Goal: Task Accomplishment & Management: Use online tool/utility

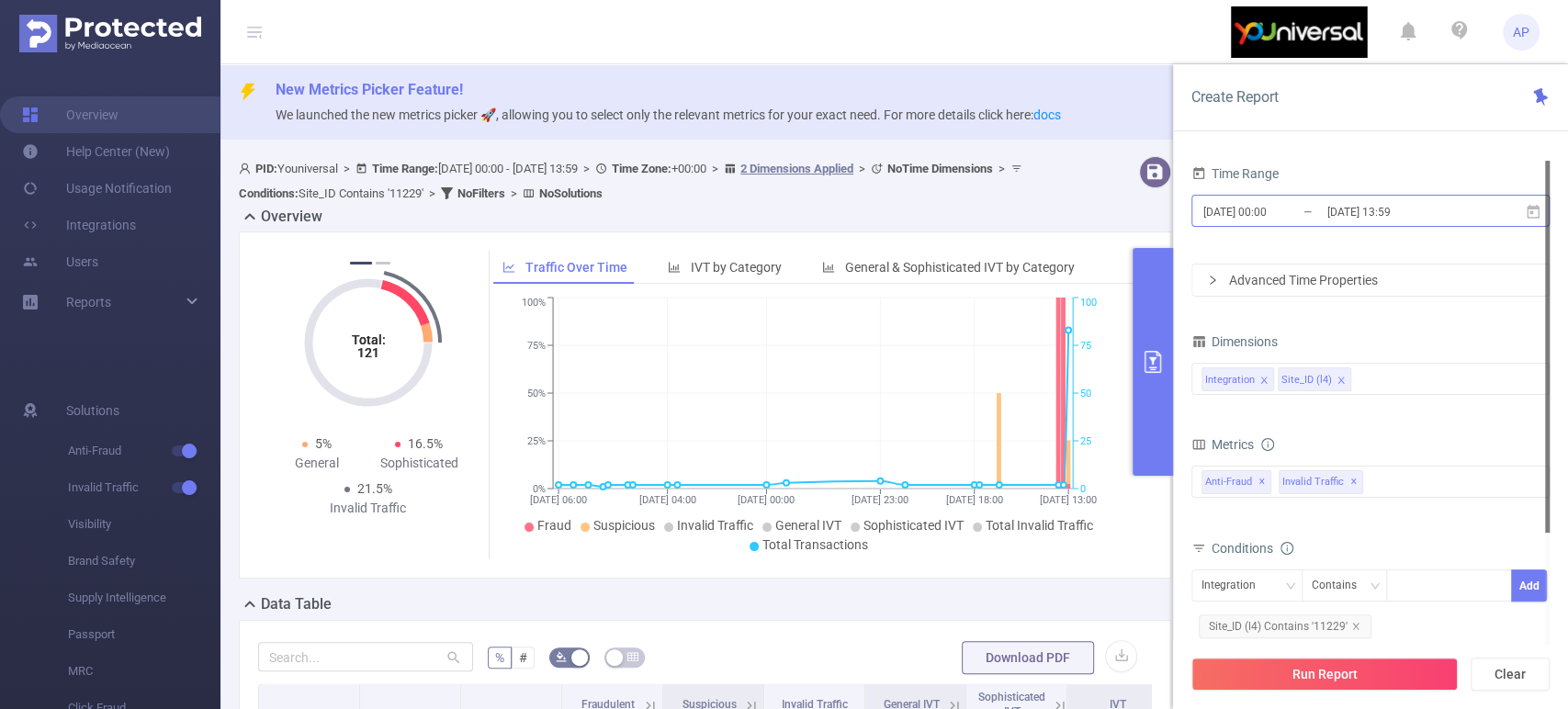
click at [1433, 209] on input "[DATE] 13:59" at bounding box center [1399, 212] width 149 height 24
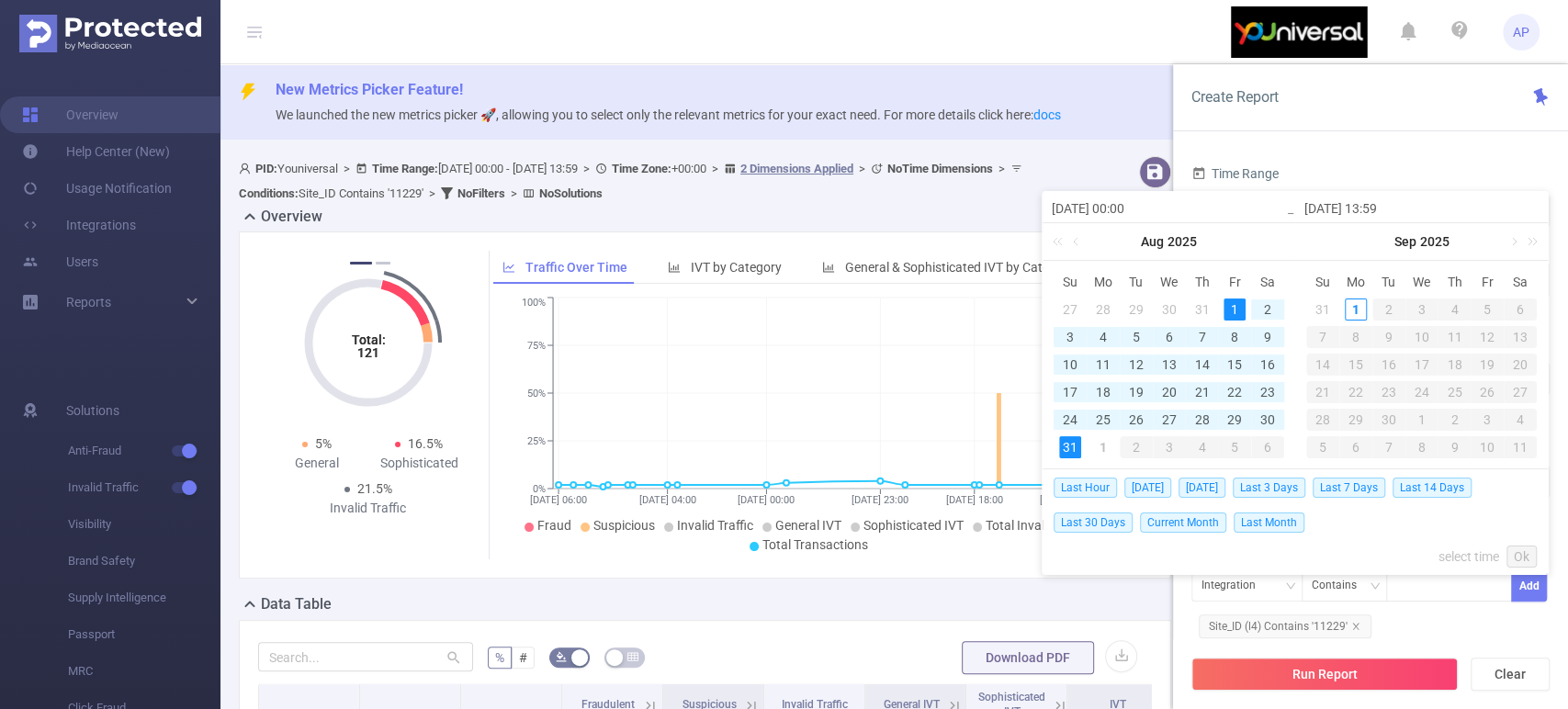
drag, startPoint x: 1263, startPoint y: 519, endPoint x: 1294, endPoint y: 517, distance: 31.1
click at [1263, 519] on span "Last Month" at bounding box center [1268, 522] width 70 height 21
type input "[DATE] 00:00"
type input "[DATE] 23:59"
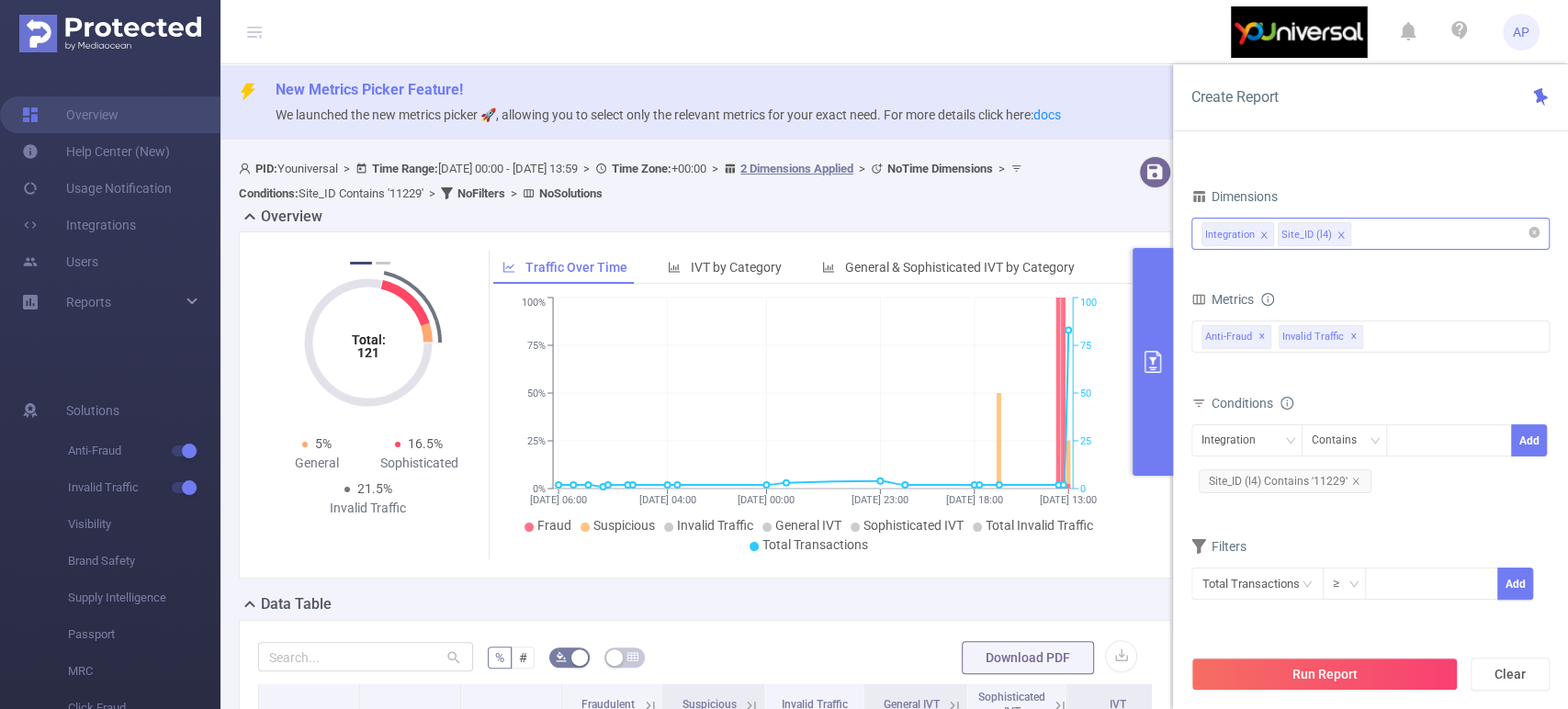
click at [1336, 233] on icon "icon: close" at bounding box center [1341, 235] width 9 height 9
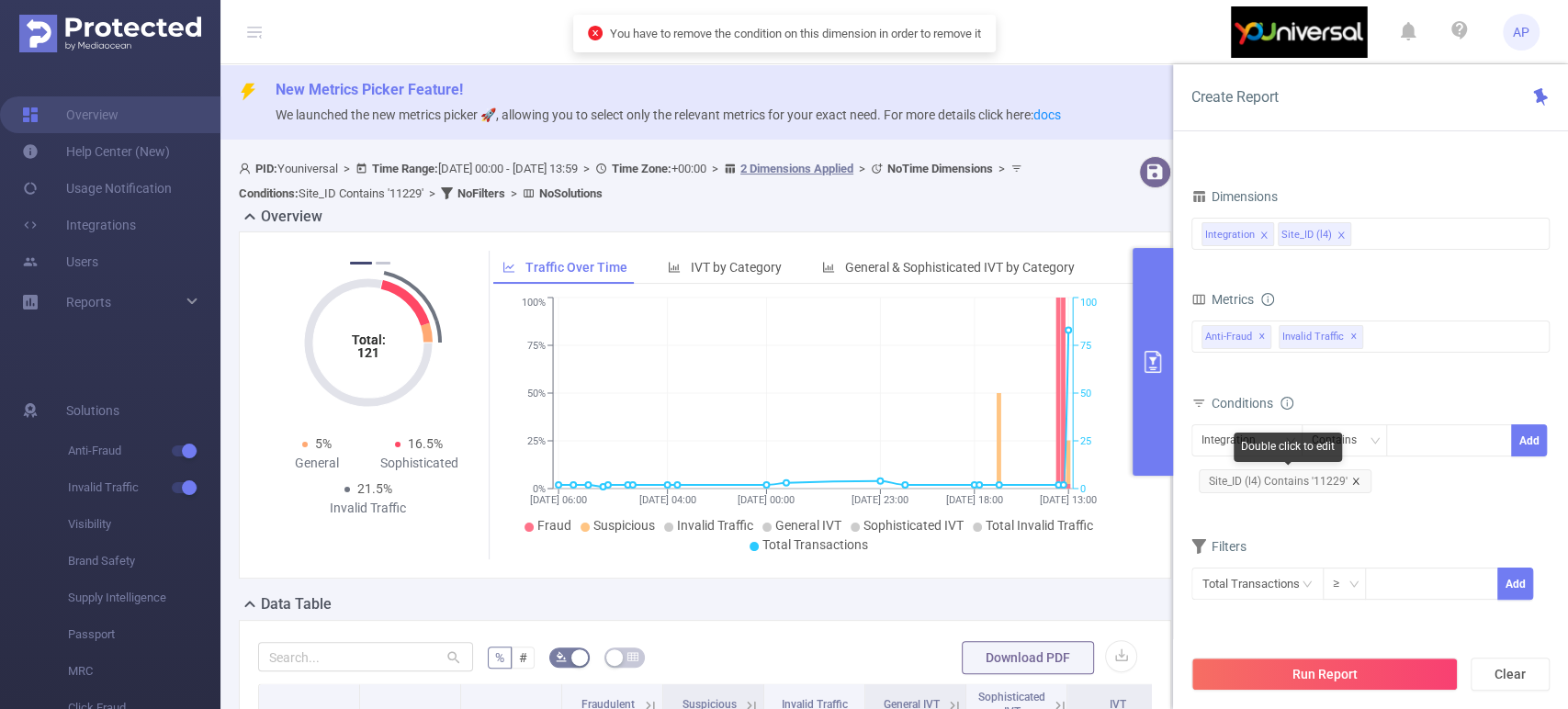
click at [1352, 479] on icon "icon: close" at bounding box center [1355, 480] width 7 height 7
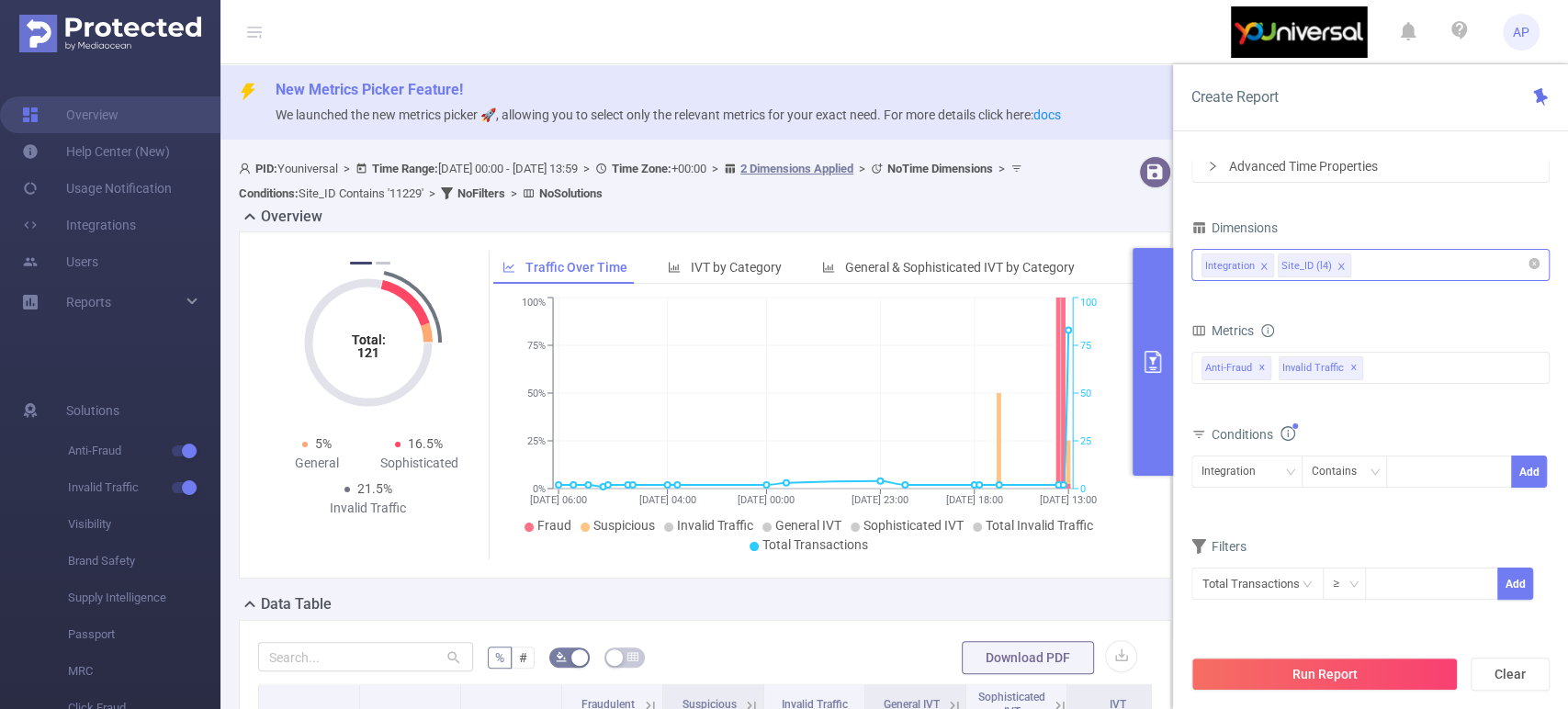
click at [1336, 266] on icon "icon: close" at bounding box center [1341, 266] width 9 height 9
click at [1389, 668] on button "Run Report" at bounding box center [1324, 673] width 266 height 33
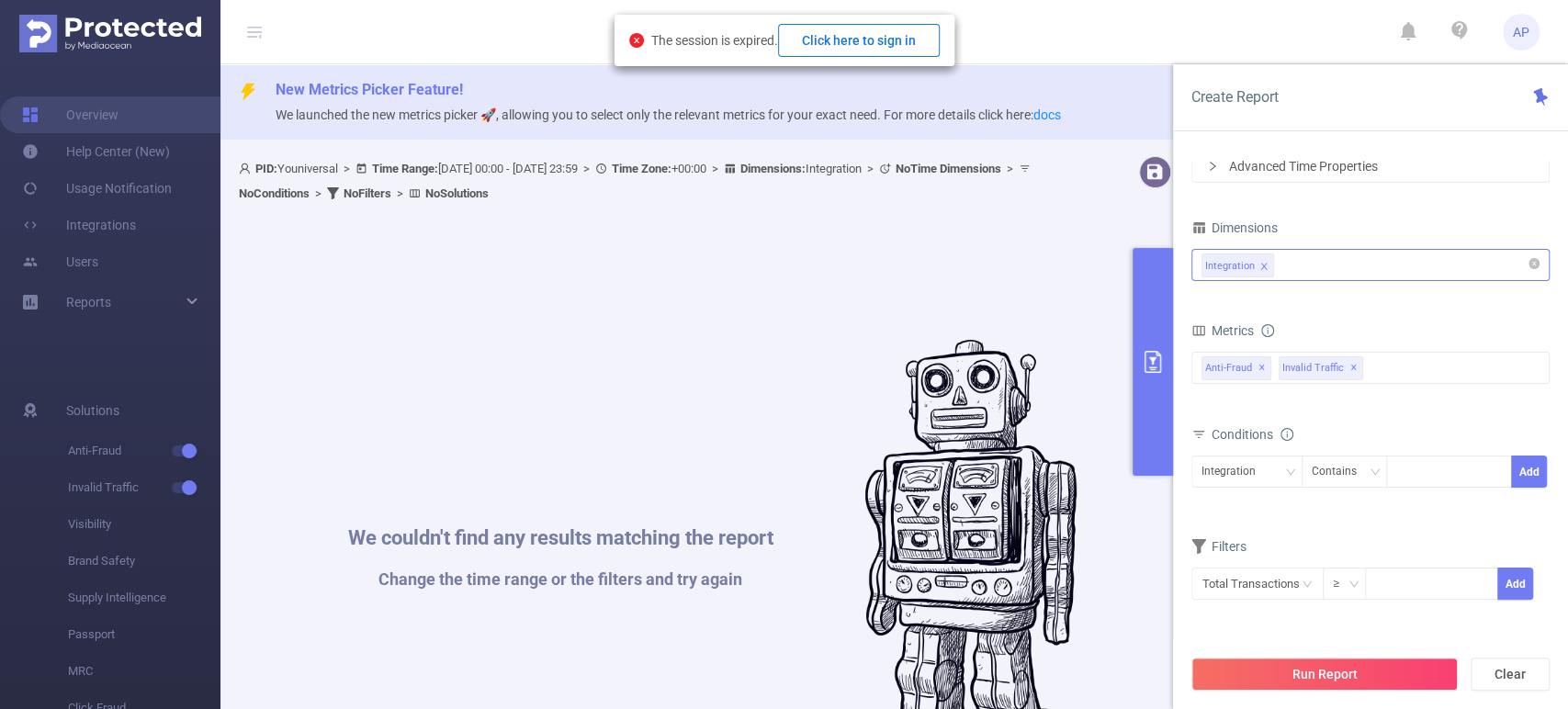
click at [880, 37] on button "Click here to sign in" at bounding box center [858, 39] width 161 height 33
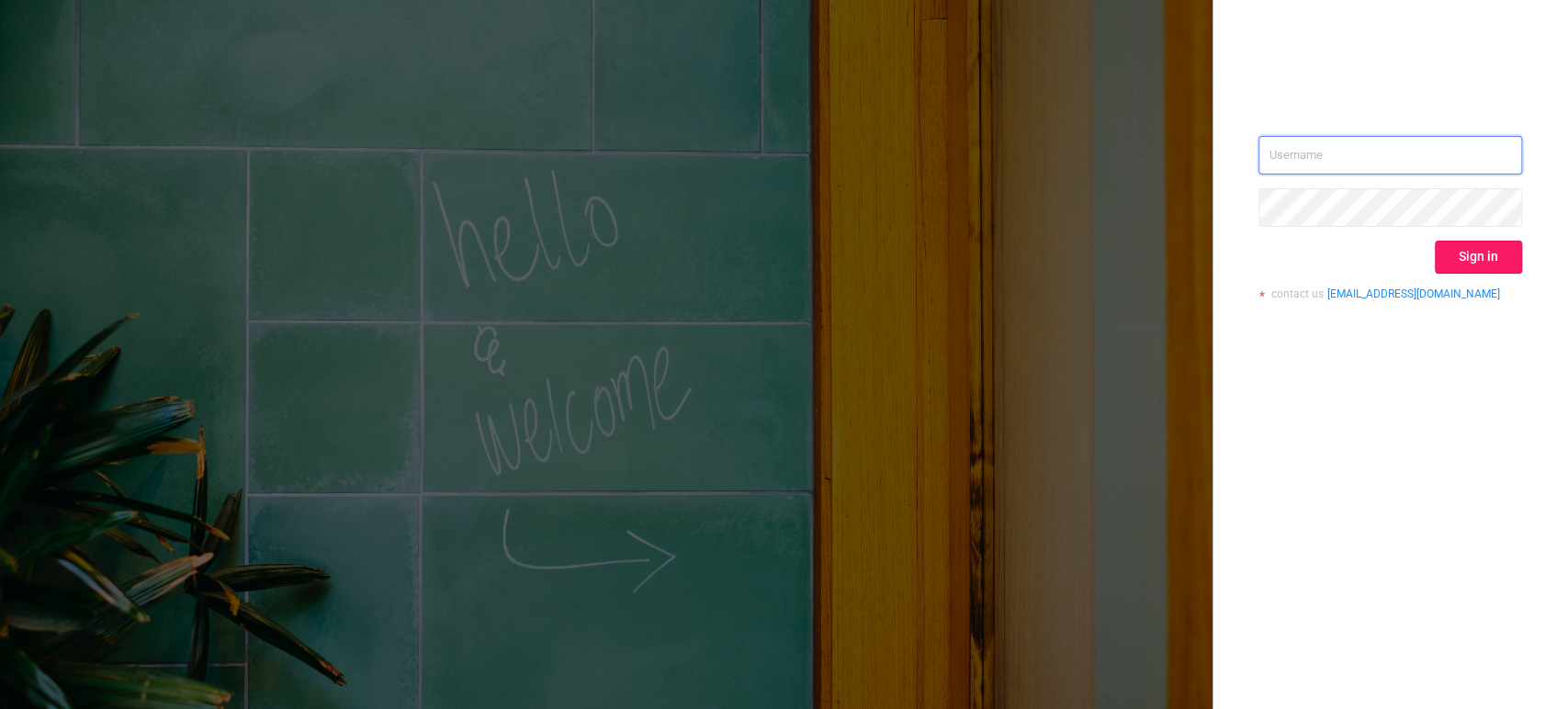
type input "alexandre.persehais@youniversal.com"
click at [1452, 245] on button "Sign in" at bounding box center [1478, 257] width 87 height 33
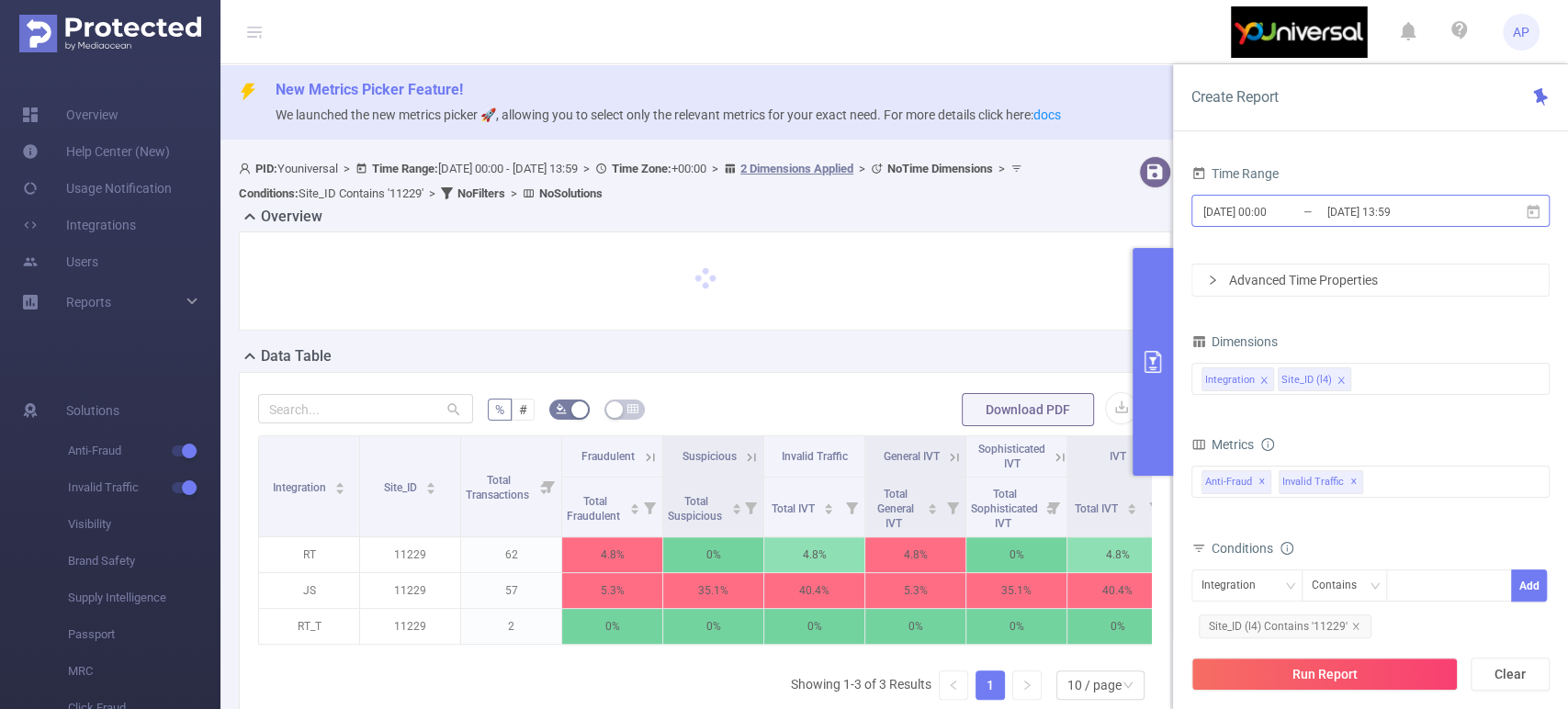
click at [1450, 212] on input "[DATE] 13:59" at bounding box center [1399, 212] width 149 height 24
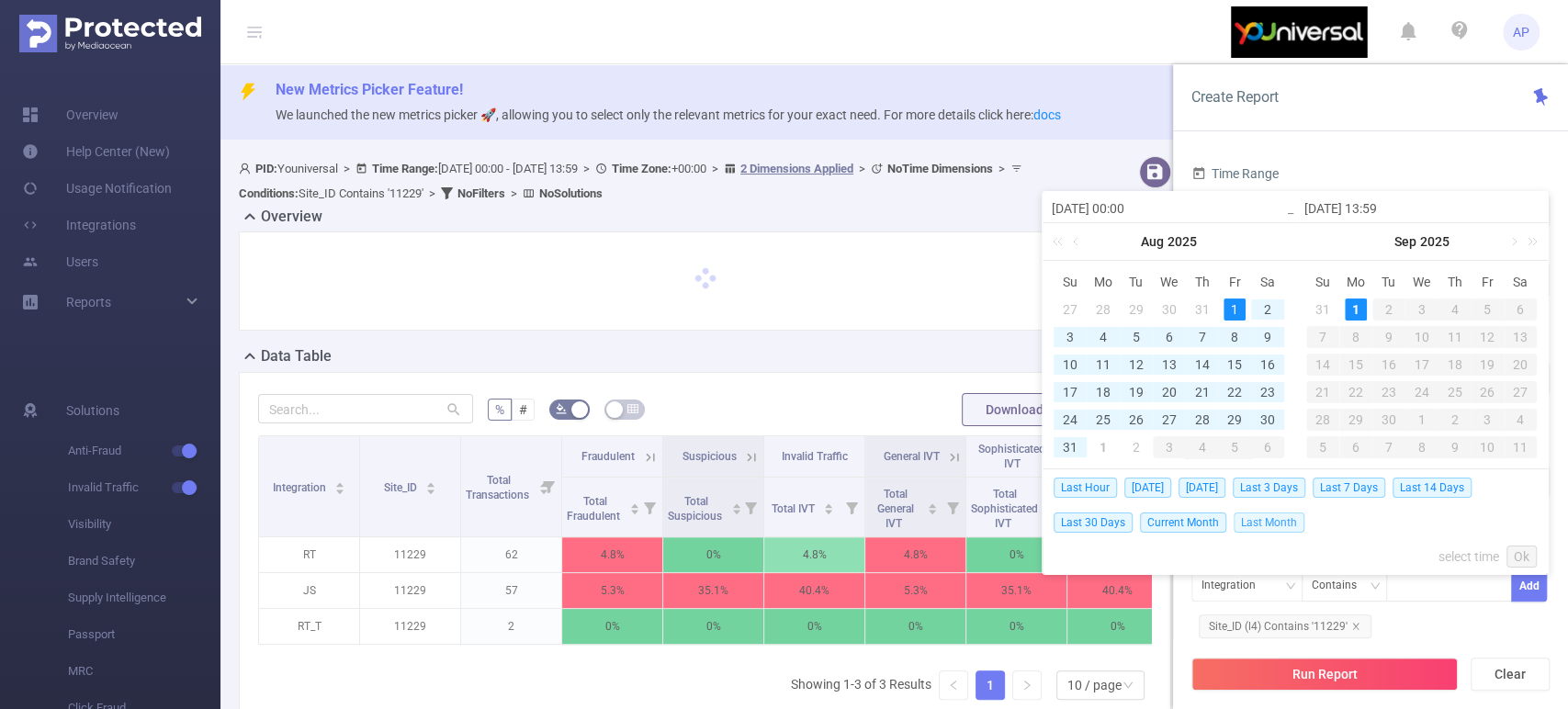
click at [1274, 520] on span "Last Month" at bounding box center [1268, 522] width 70 height 21
type input "[DATE] 00:00"
type input "[DATE] 23:59"
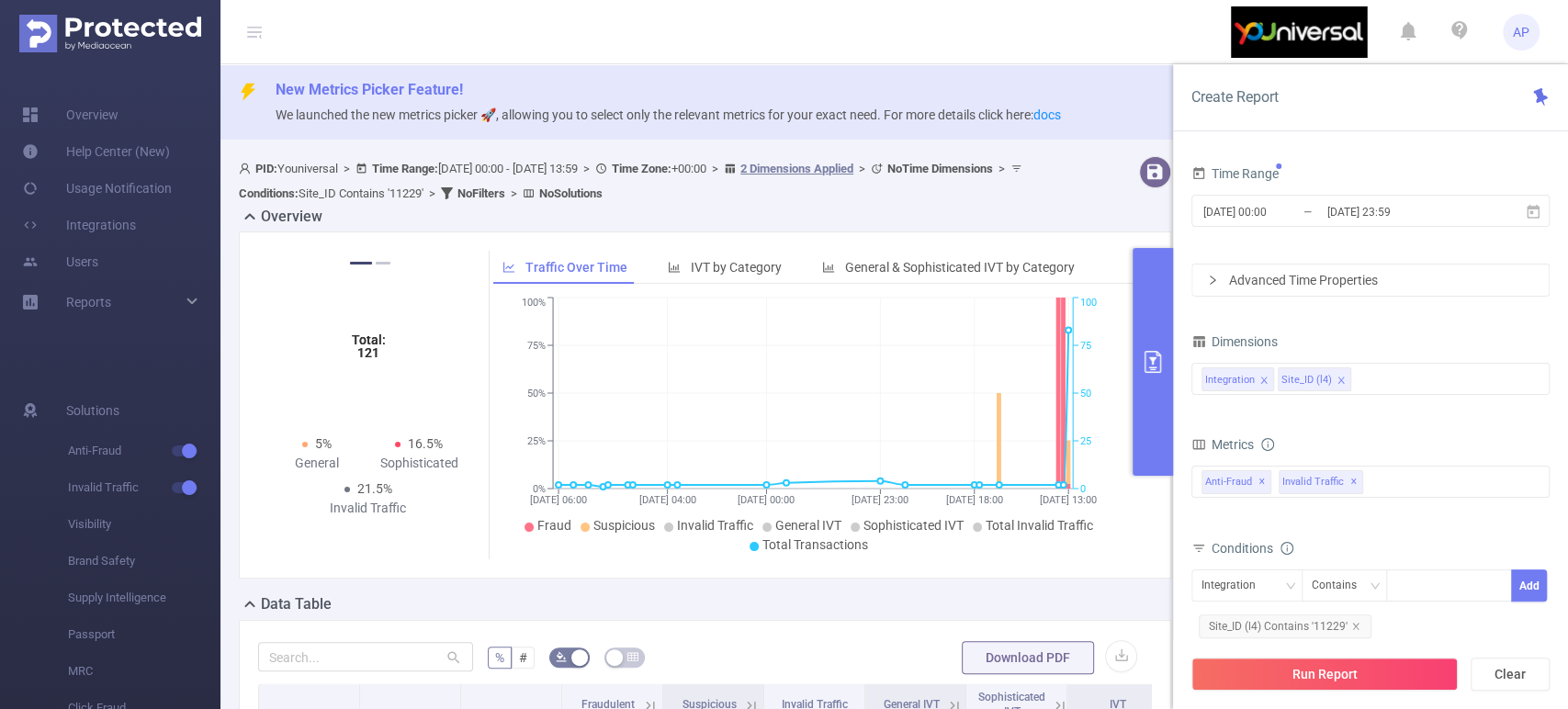
click at [1394, 152] on div "Time Range 2025-08-01 00:00 _ 2025-08-31 23:59 Advanced Time Properties Dimensi…" at bounding box center [1370, 442] width 395 height 598
click at [1380, 284] on div "Advanced Time Properties" at bounding box center [1370, 279] width 356 height 31
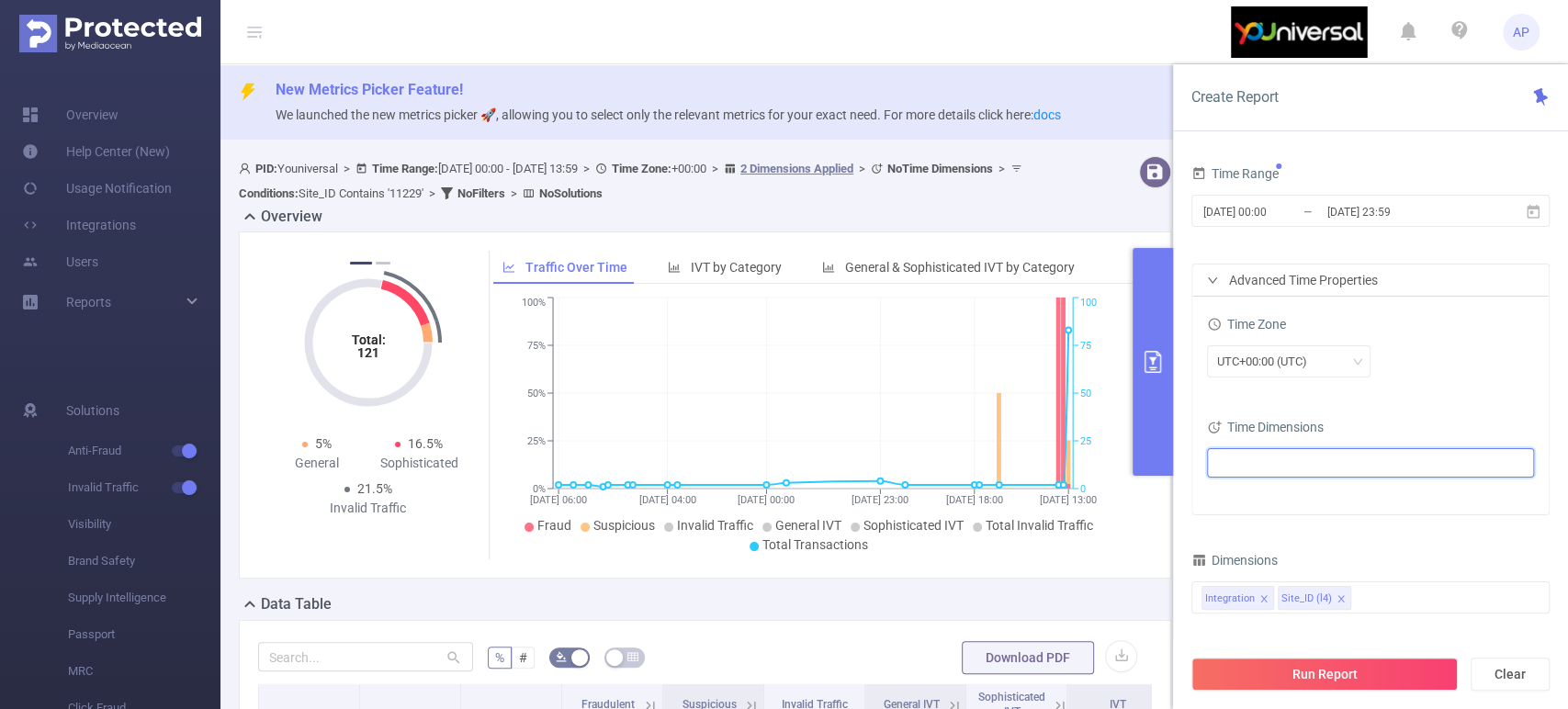
click at [1335, 455] on ul at bounding box center [1364, 462] width 302 height 27
click at [1218, 527] on icon "icon: caret-down" at bounding box center [1221, 529] width 9 height 9
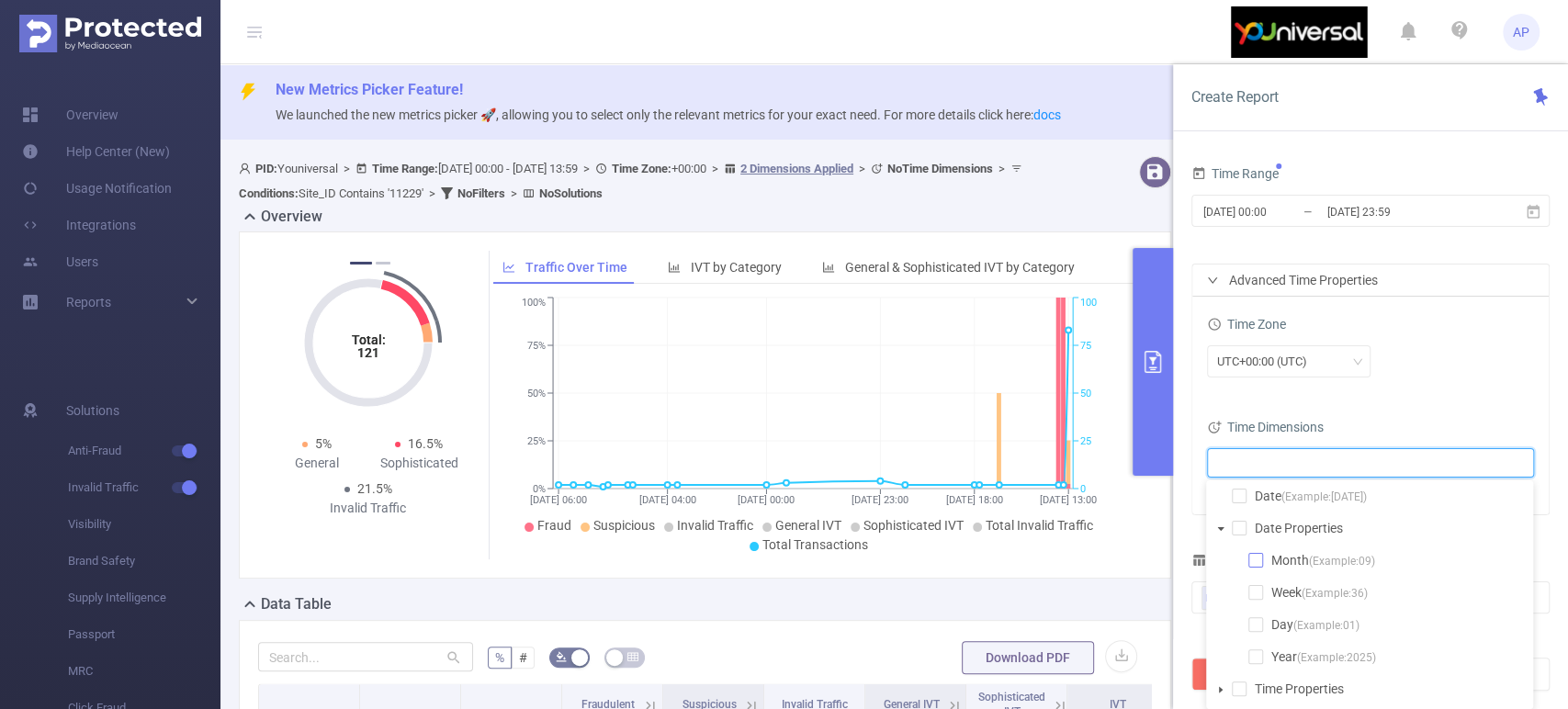
click at [1249, 556] on span at bounding box center [1256, 561] width 15 height 15
click at [1459, 325] on div "Time Zone" at bounding box center [1370, 326] width 327 height 30
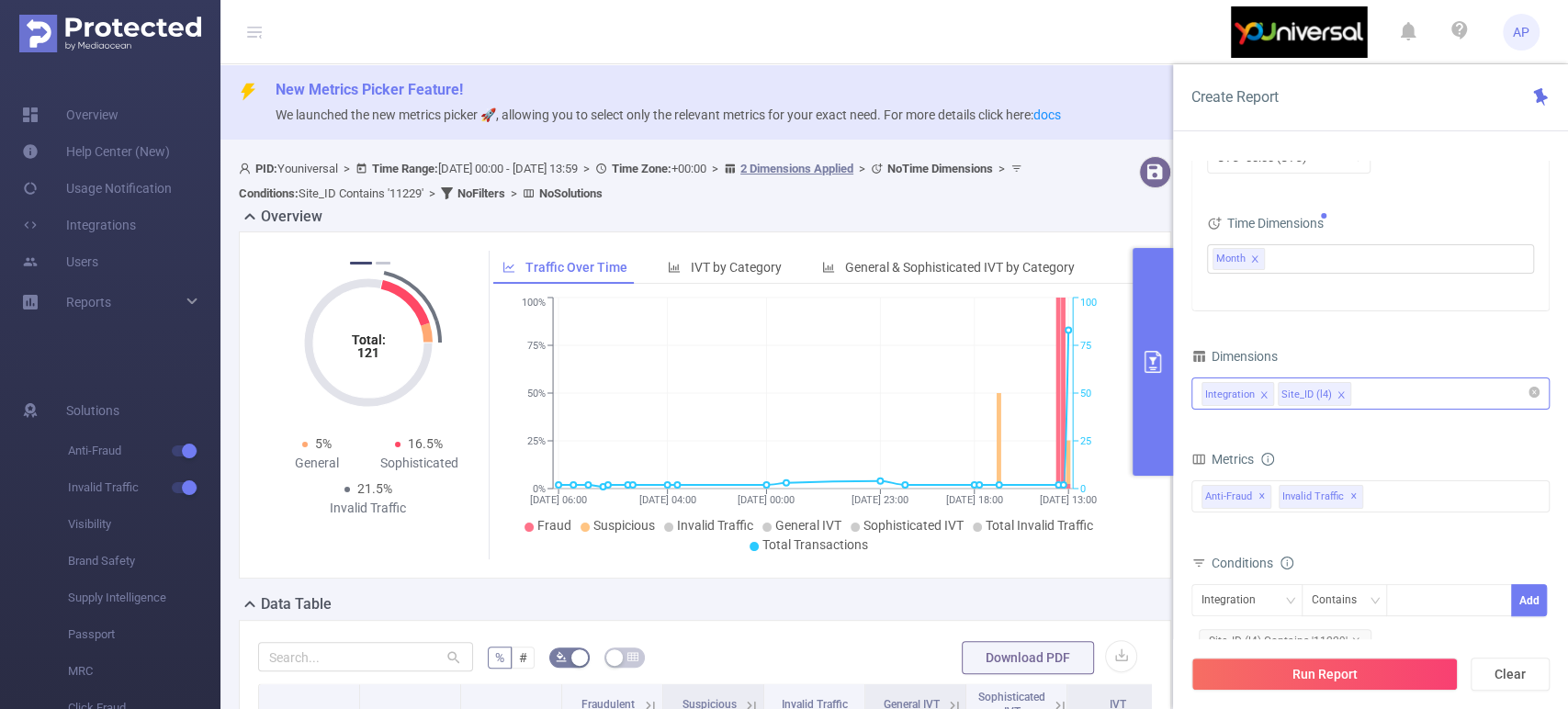
click at [1263, 391] on icon "icon: close" at bounding box center [1263, 394] width 7 height 7
click at [1260, 393] on icon "icon: close" at bounding box center [1265, 395] width 9 height 9
click at [1307, 396] on div "Site_ID (l4)" at bounding box center [1370, 393] width 338 height 30
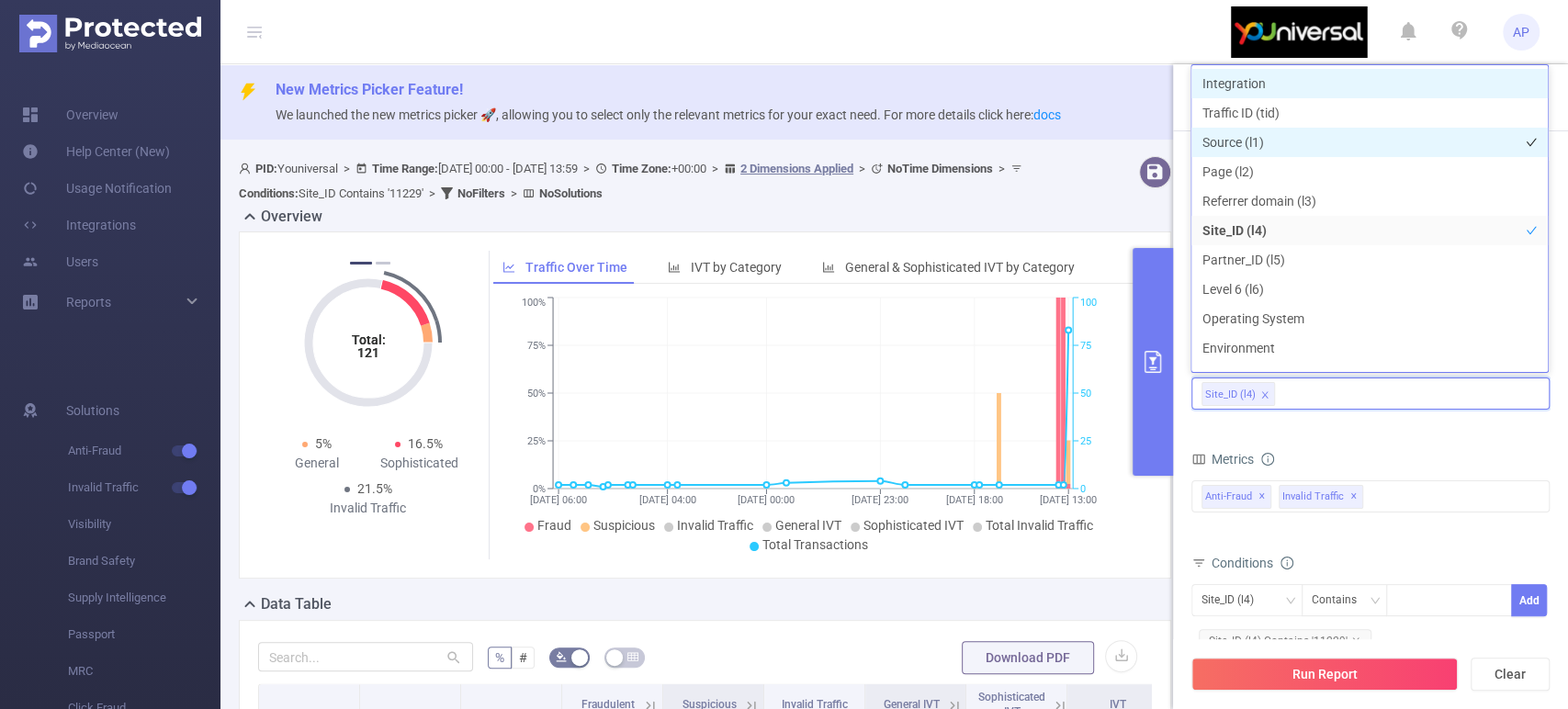
drag, startPoint x: 1300, startPoint y: 82, endPoint x: 1301, endPoint y: 148, distance: 66.0
click at [1299, 82] on li "Integration" at bounding box center [1369, 83] width 356 height 29
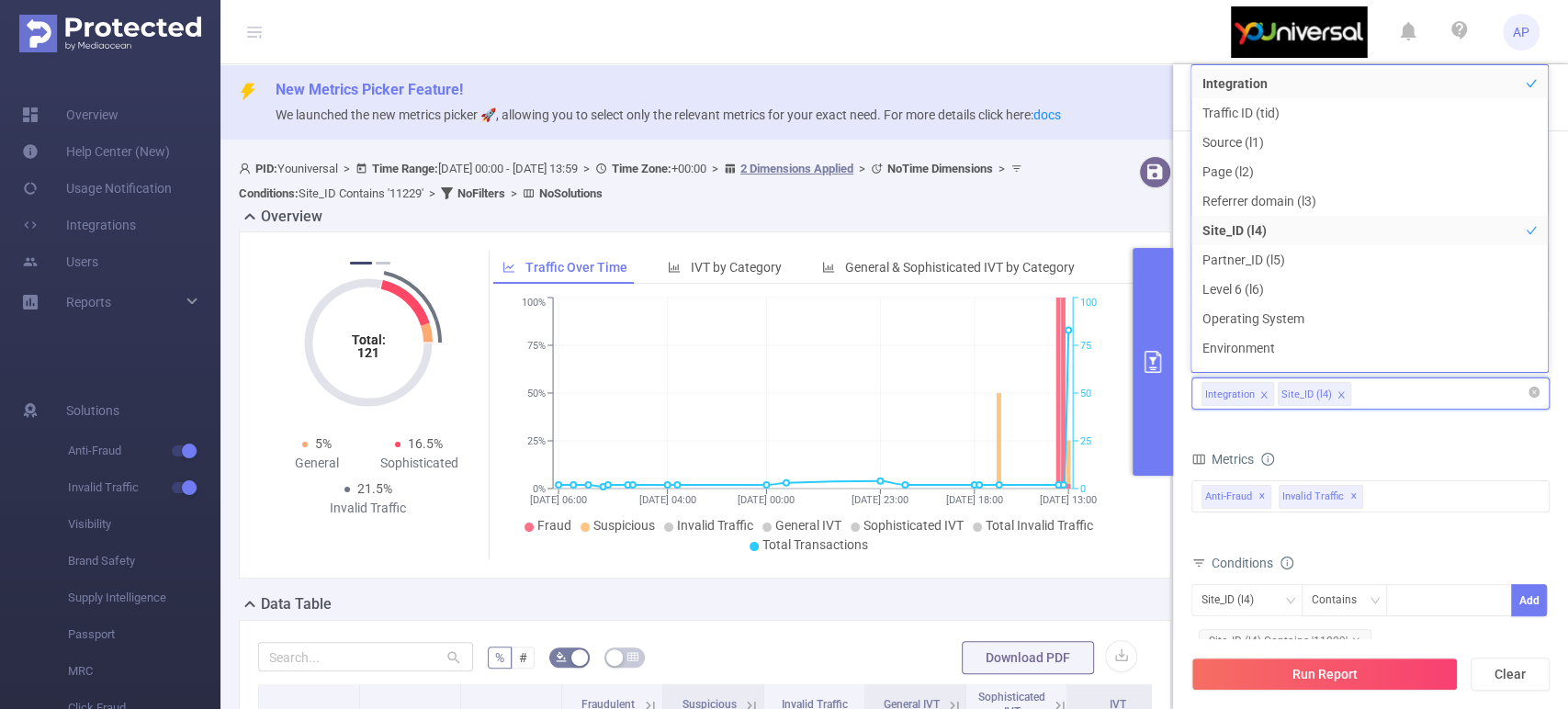
scroll to position [21, 0]
click at [1337, 392] on icon "icon: close" at bounding box center [1340, 394] width 7 height 7
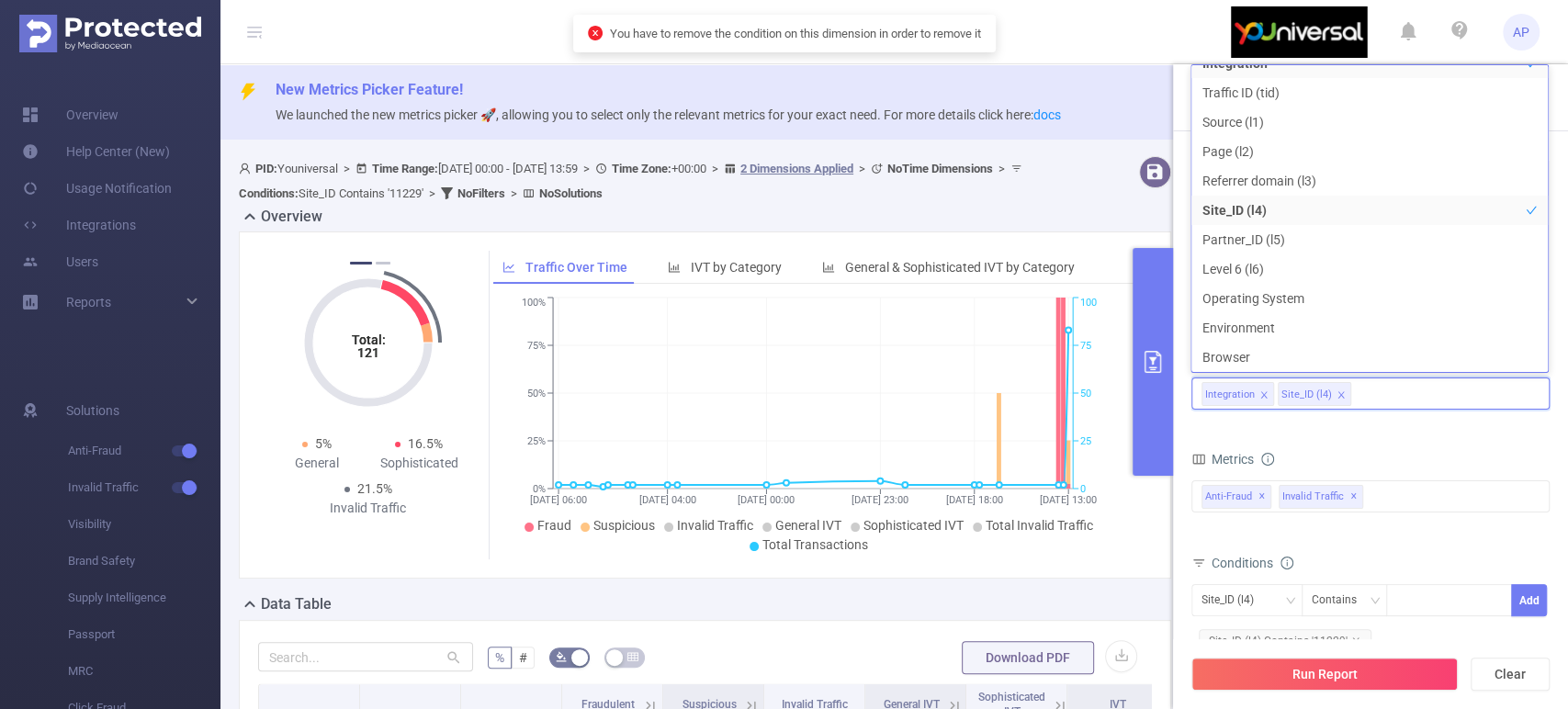
click at [1396, 439] on form "Dimensions Integration Site_ID (l4) Metrics Total Fraudulent Bot/Virus Hostile …" at bounding box center [1370, 563] width 358 height 440
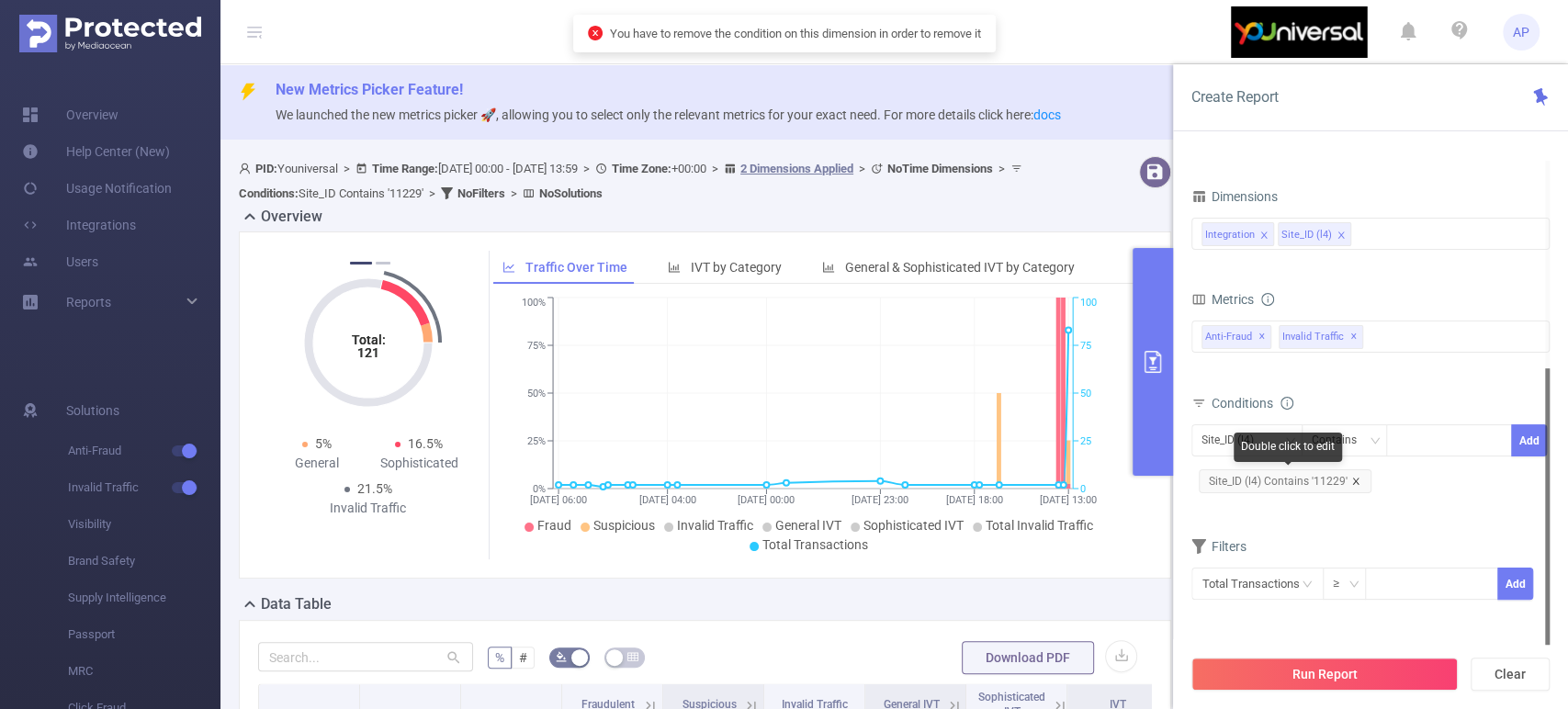
click at [1352, 477] on icon "icon: close" at bounding box center [1356, 481] width 9 height 9
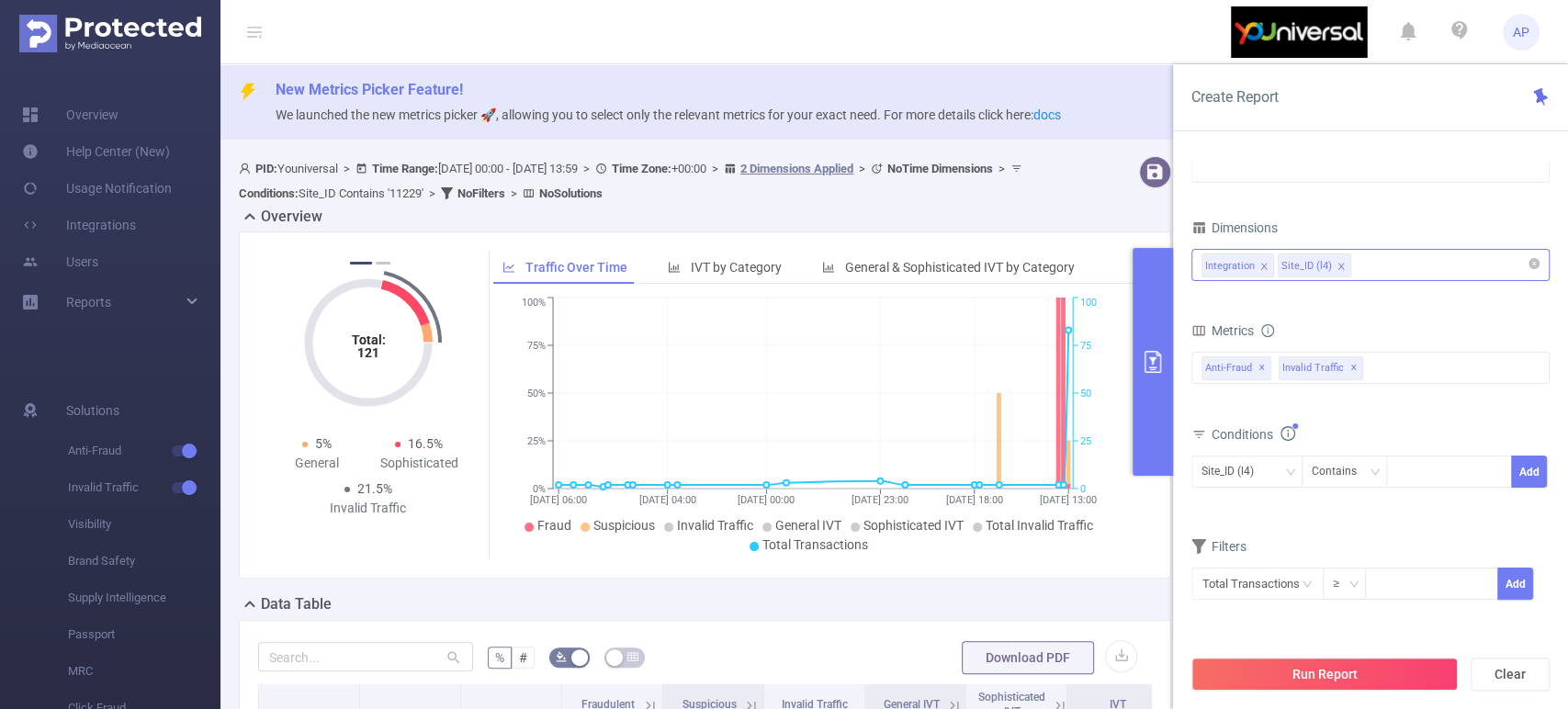
click at [1337, 265] on icon "icon: close" at bounding box center [1341, 266] width 9 height 9
click at [1263, 265] on icon "icon: close" at bounding box center [1264, 266] width 9 height 9
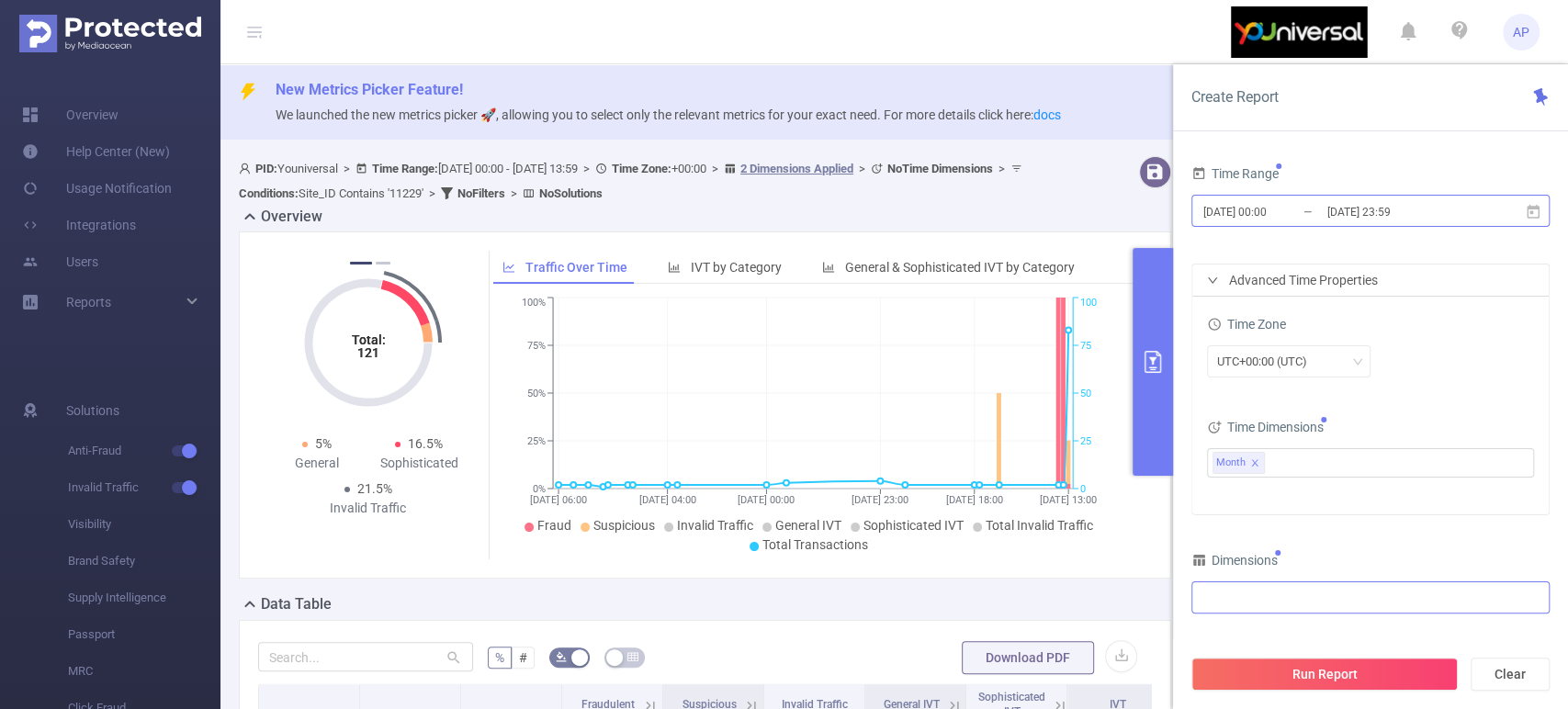
click at [1302, 210] on input "[DATE] 00:00" at bounding box center [1275, 212] width 149 height 24
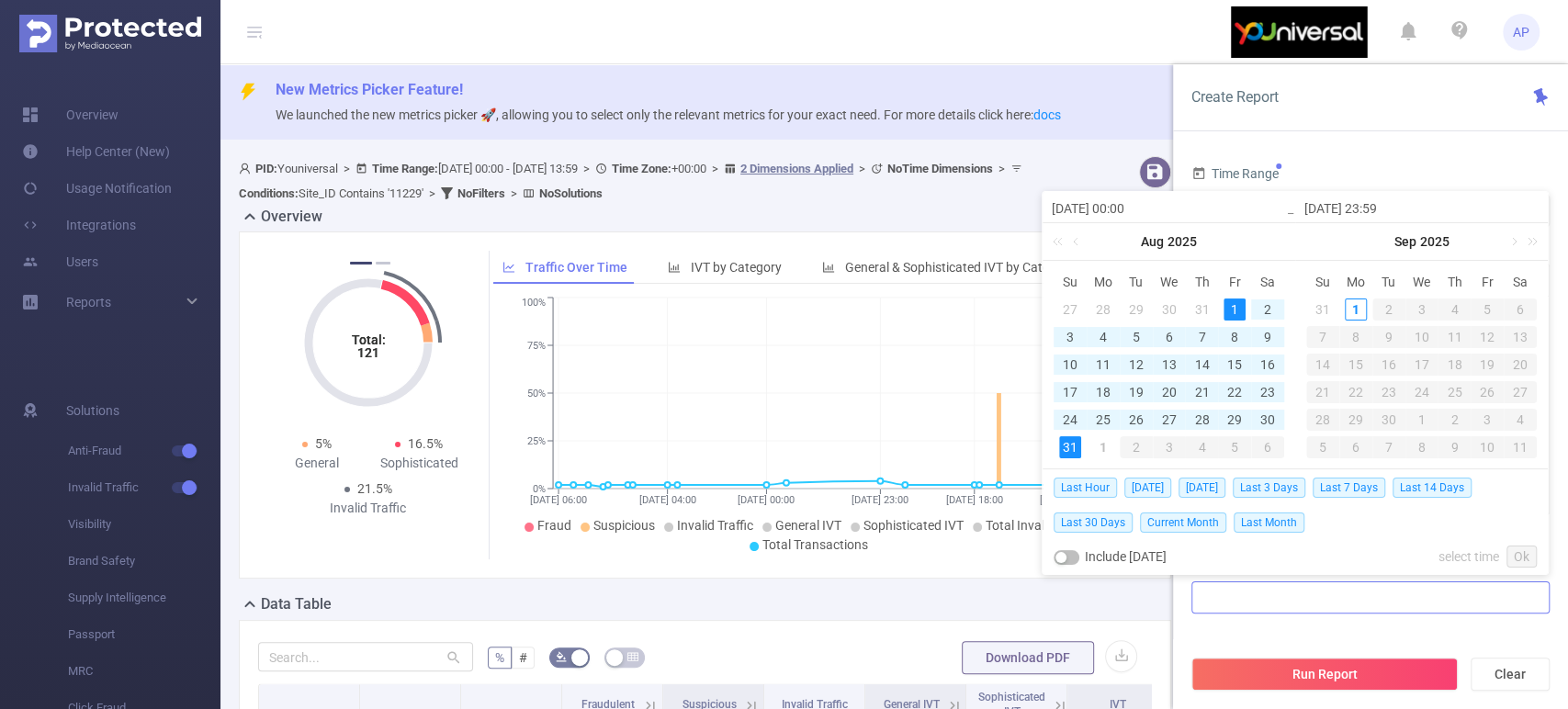
click at [1097, 203] on input "[DATE] 00:00" at bounding box center [1168, 209] width 234 height 23
type input "2025-01-01 00:00"
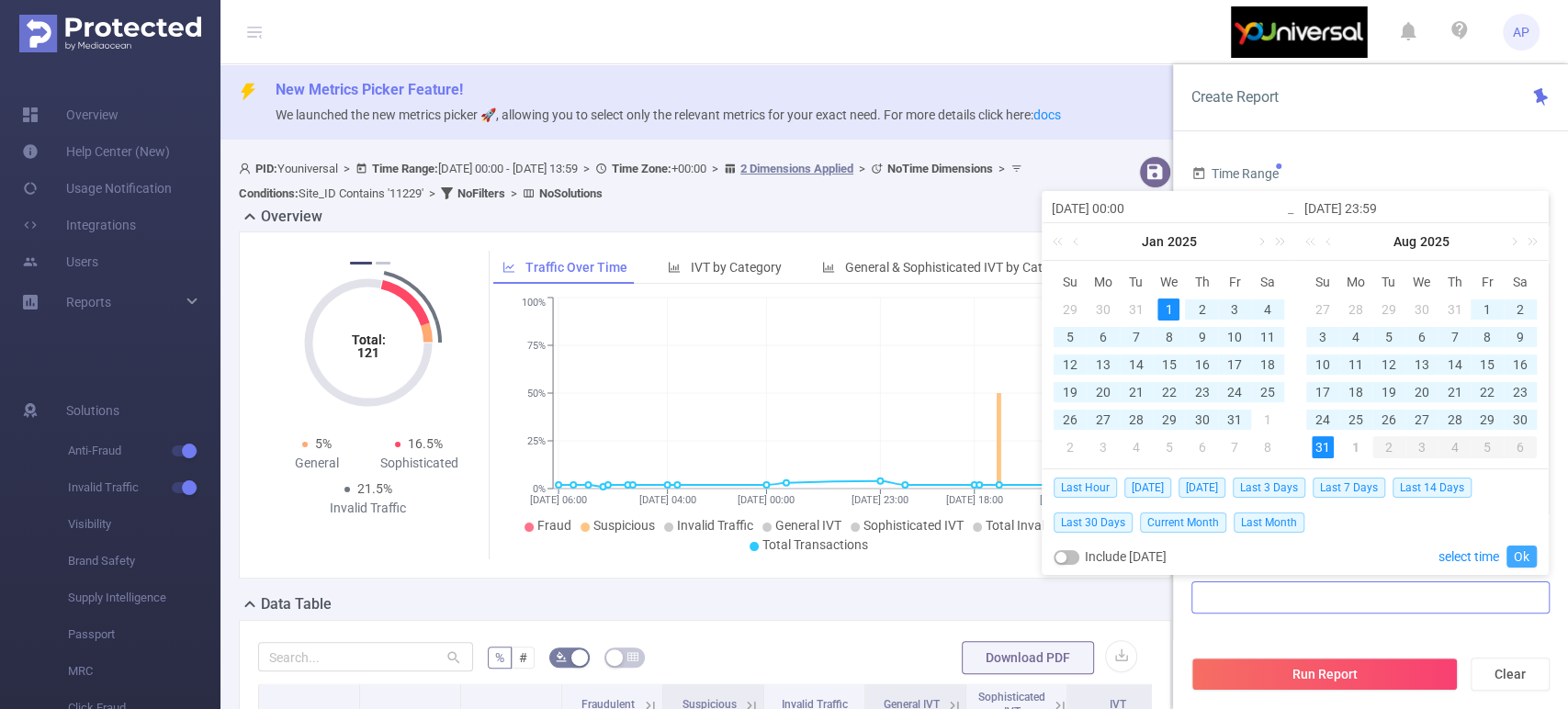
type input "2025-01-01 00:00"
click at [1518, 552] on link "Ok" at bounding box center [1521, 557] width 30 height 23
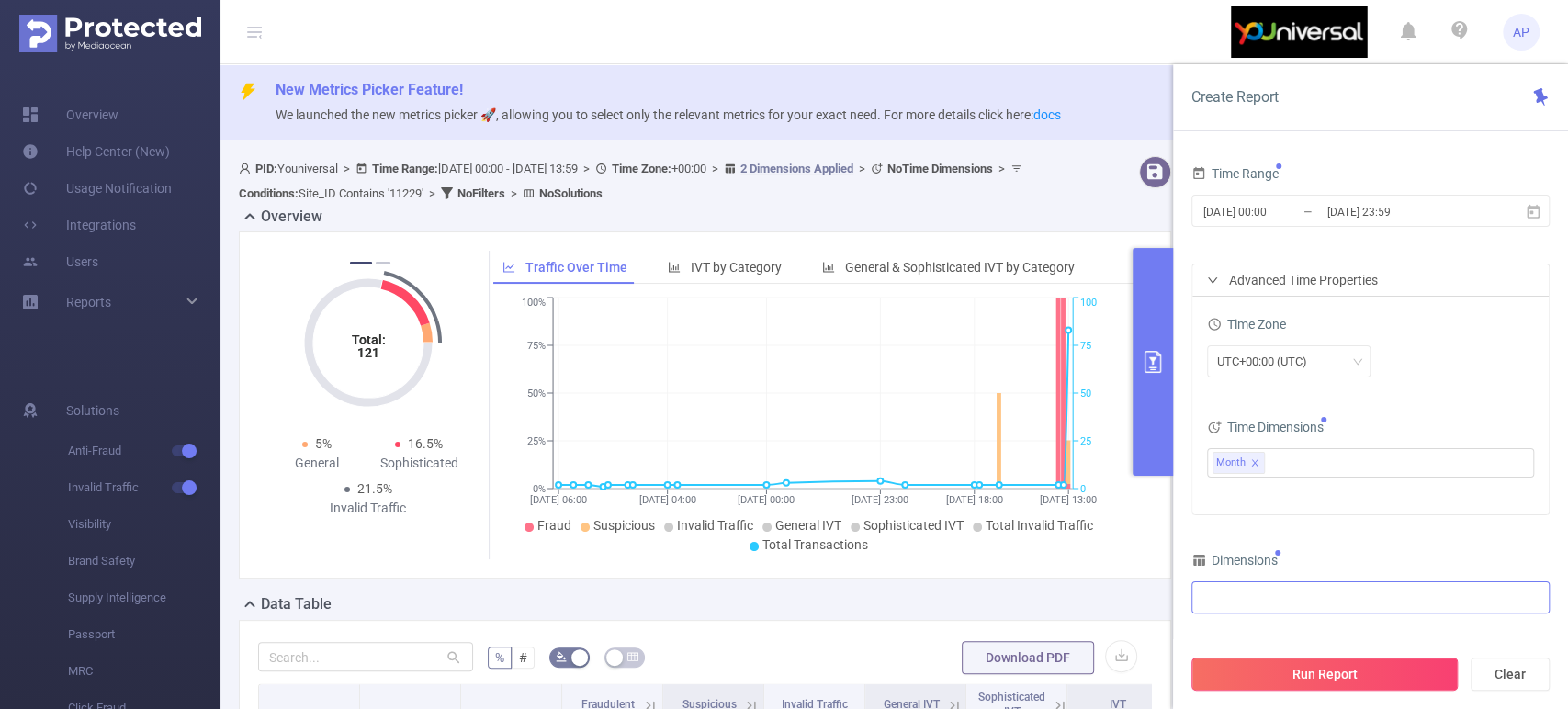
click at [1355, 666] on button "Run Report" at bounding box center [1324, 673] width 266 height 33
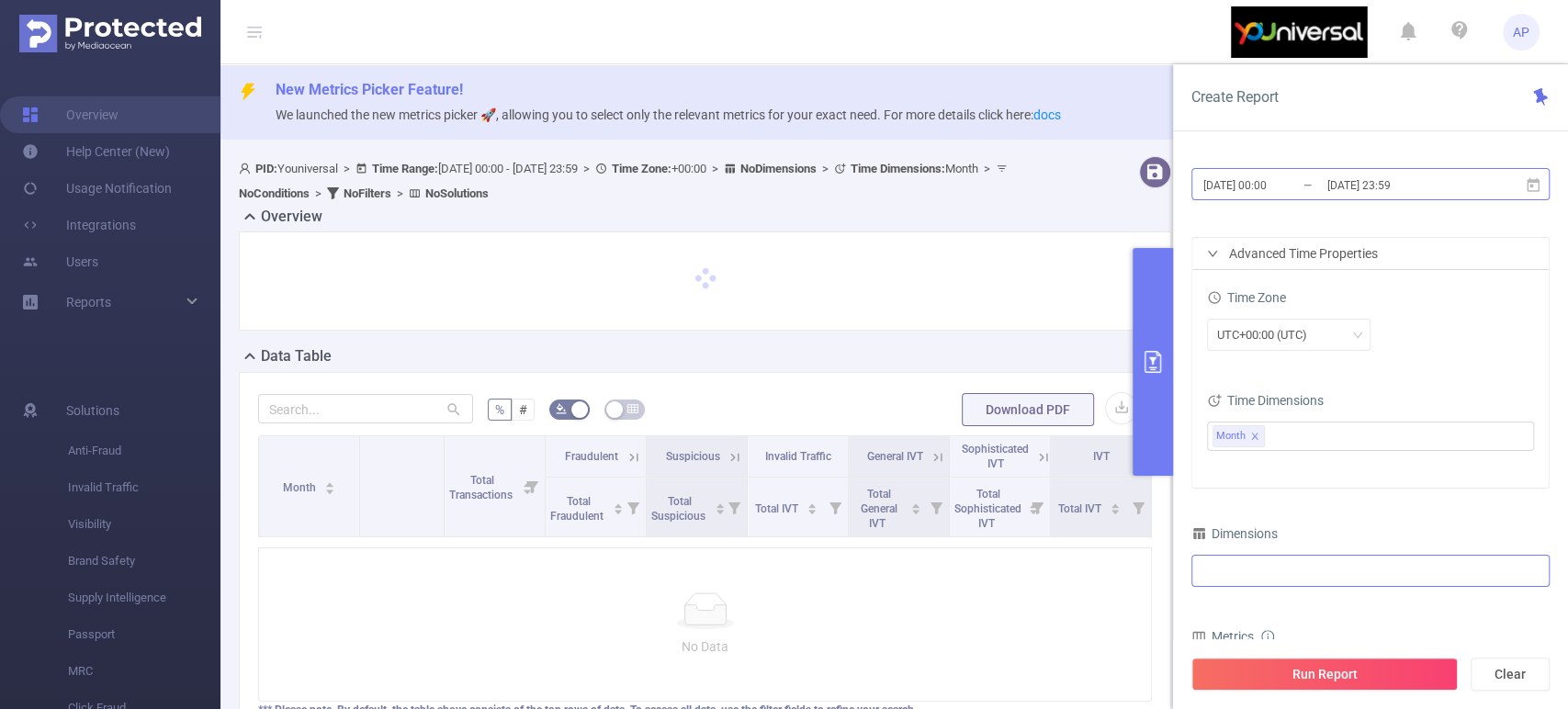
click at [1257, 179] on input "2025-01-01 00:00" at bounding box center [1275, 185] width 149 height 24
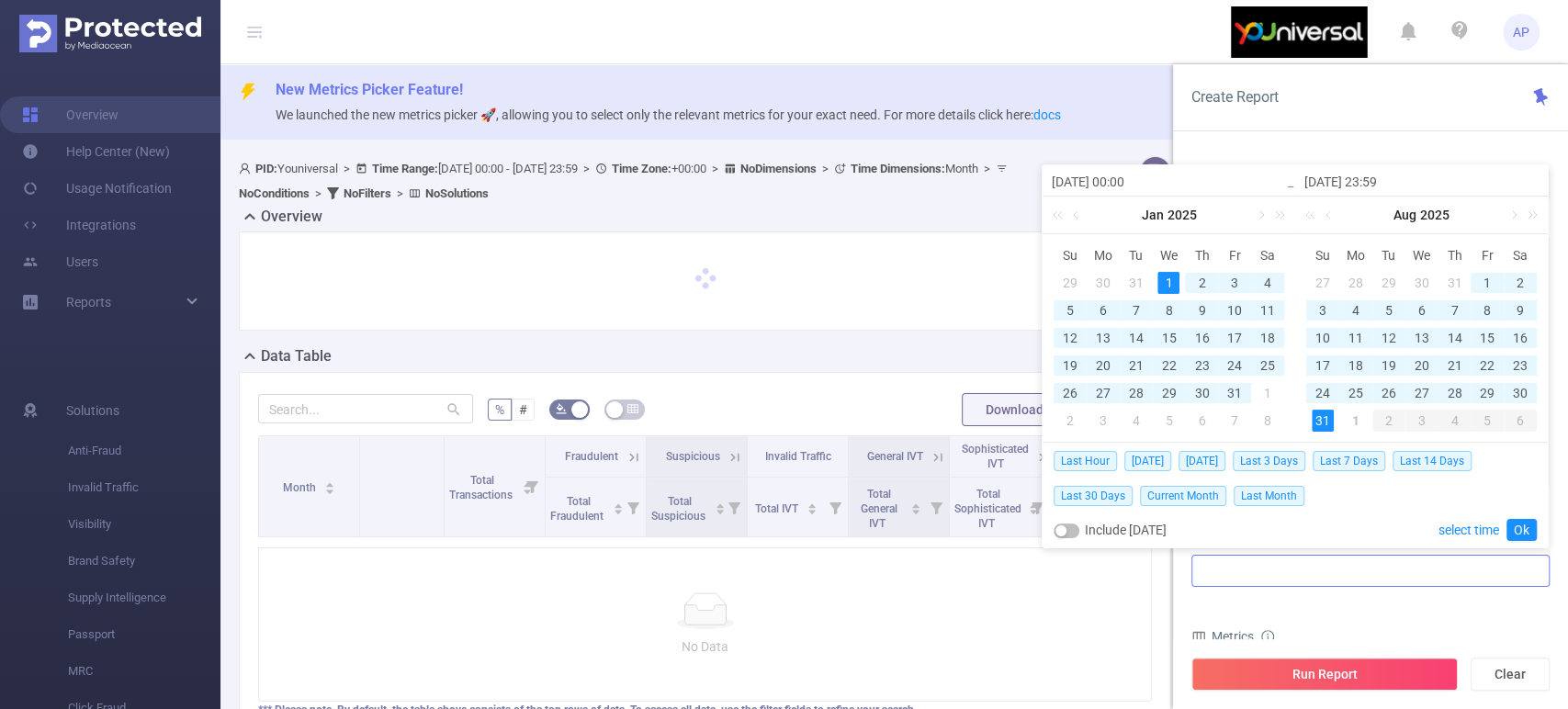
click at [1331, 125] on div "Create Report" at bounding box center [1370, 98] width 395 height 67
